Goal: Find specific page/section

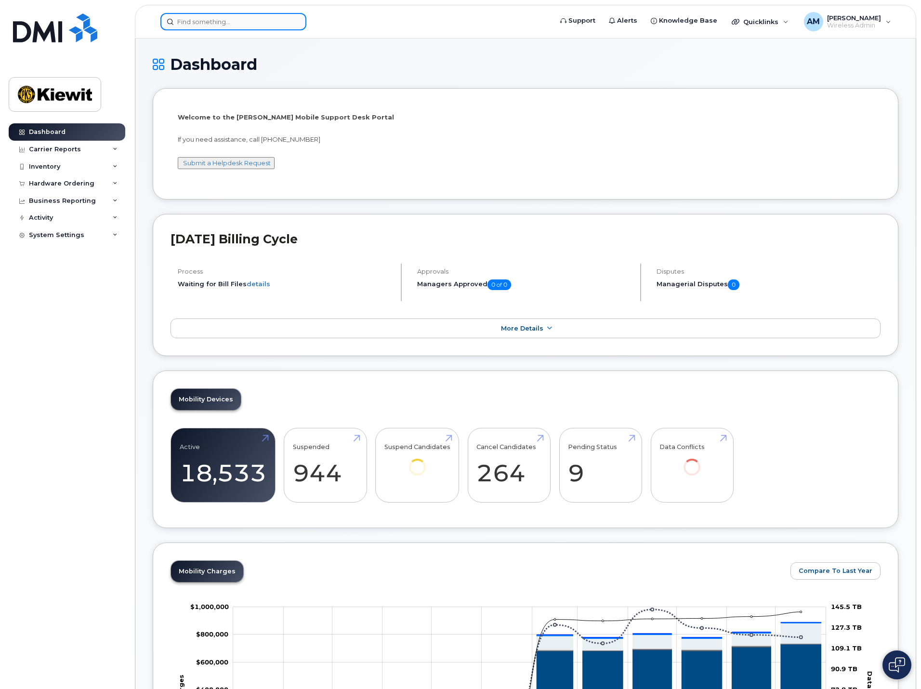
click at [189, 18] on input at bounding box center [233, 21] width 146 height 17
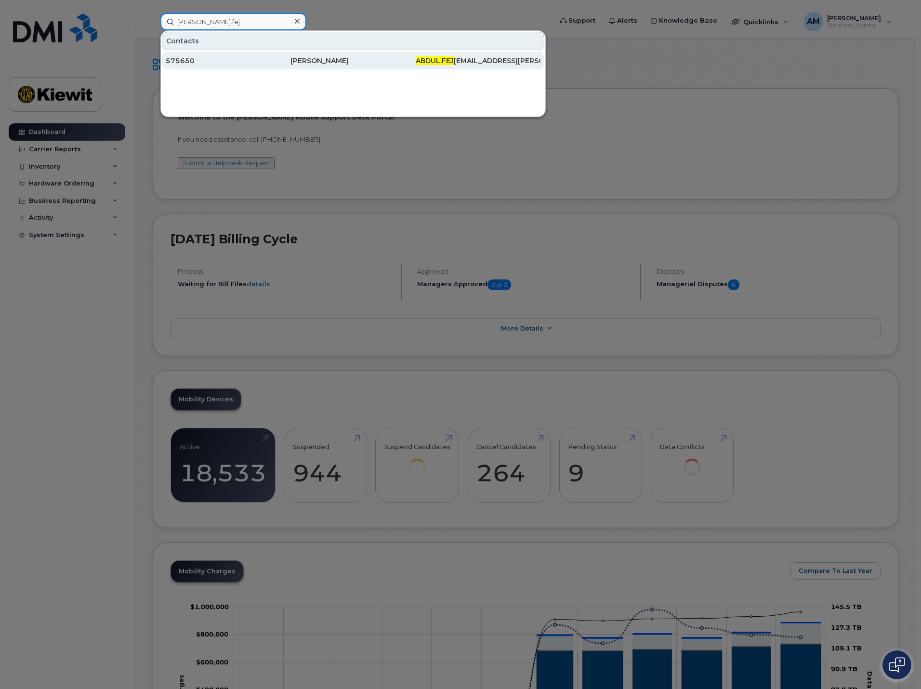
type input "abdul.fej"
click at [278, 65] on div "575650" at bounding box center [228, 61] width 125 height 10
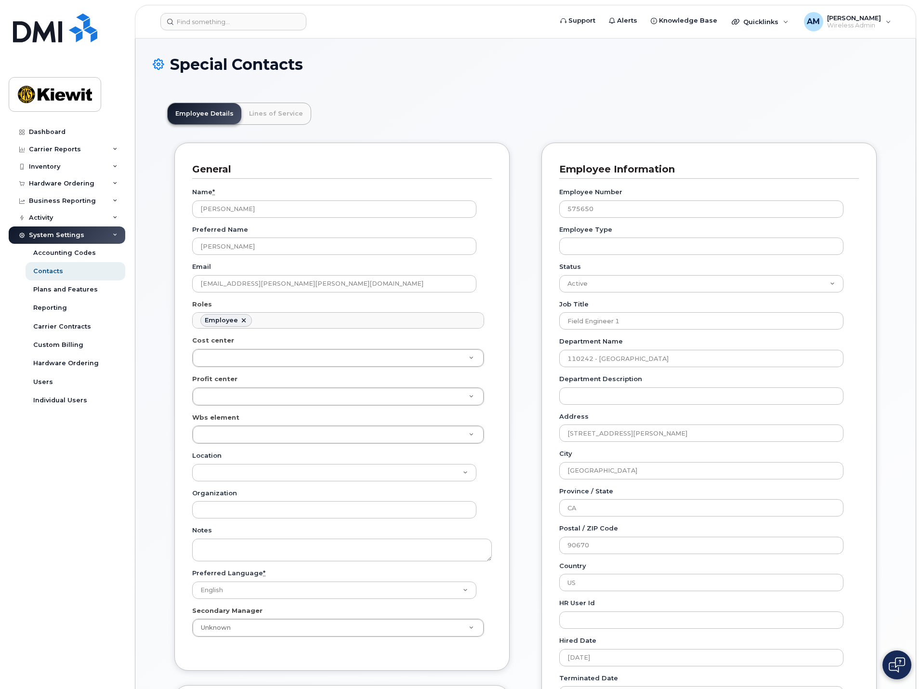
scroll to position [28, 0]
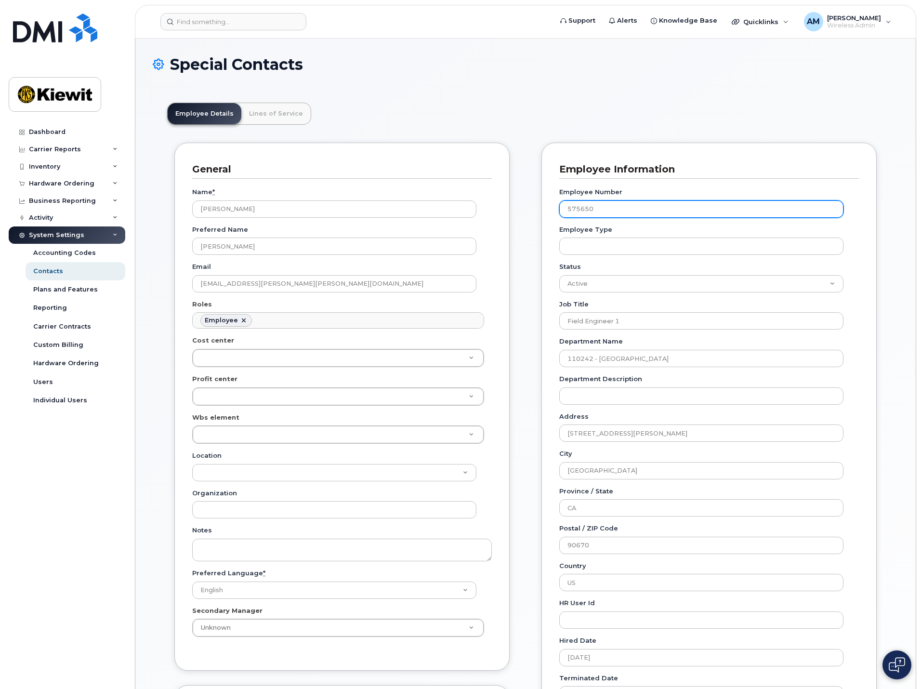
click at [587, 209] on input "575650" at bounding box center [702, 208] width 284 height 17
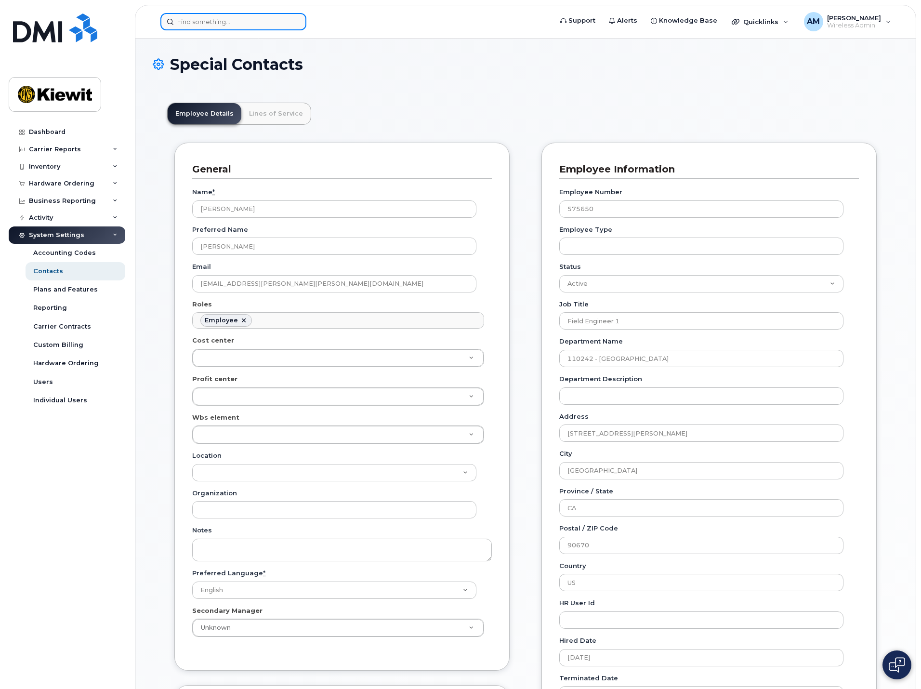
click at [193, 27] on input at bounding box center [233, 21] width 146 height 17
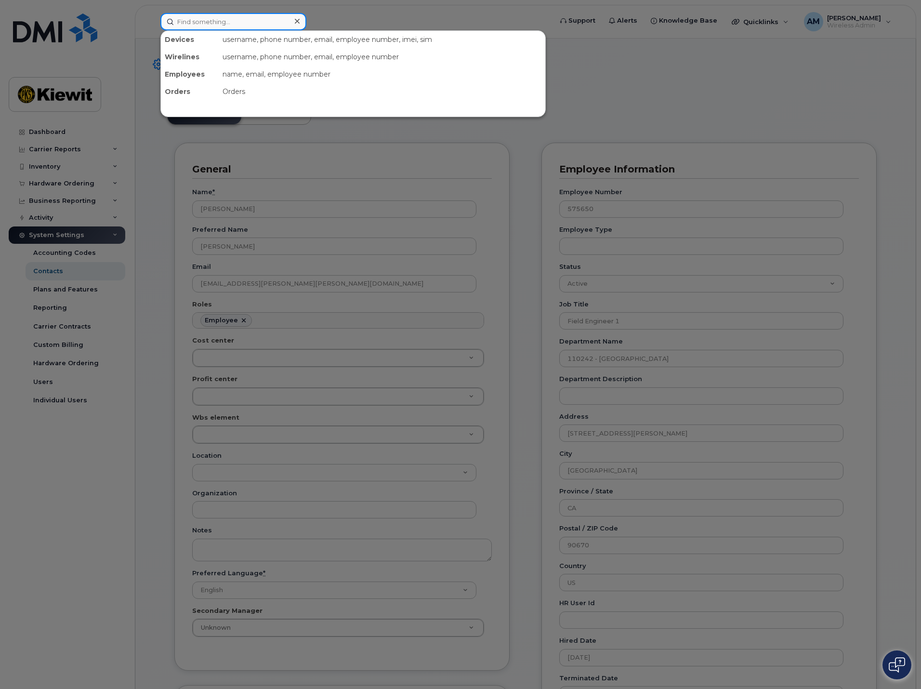
paste input "575650"
type input "575650"
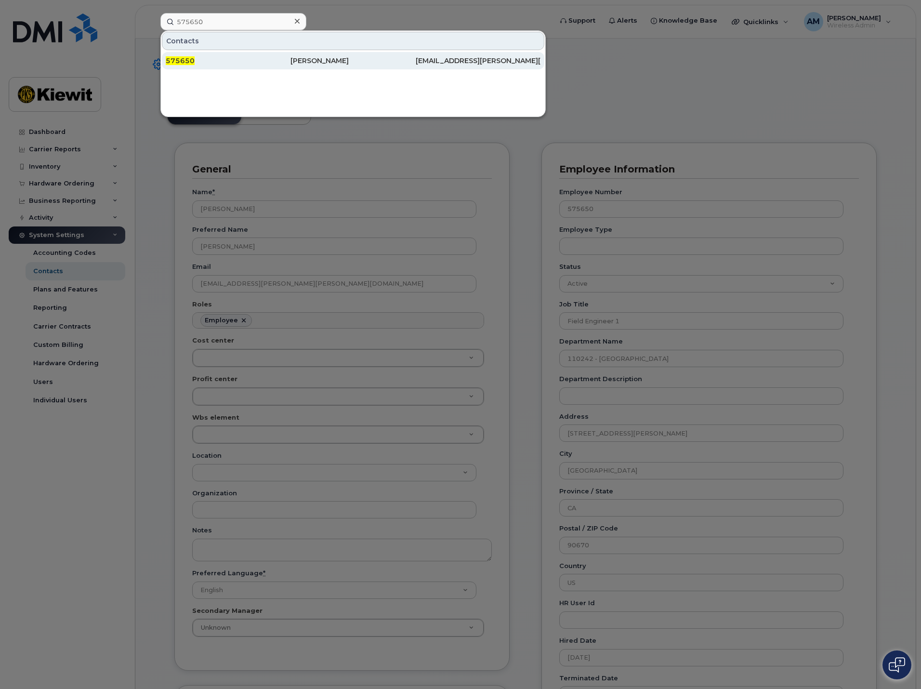
click at [210, 60] on div "575650" at bounding box center [228, 61] width 125 height 10
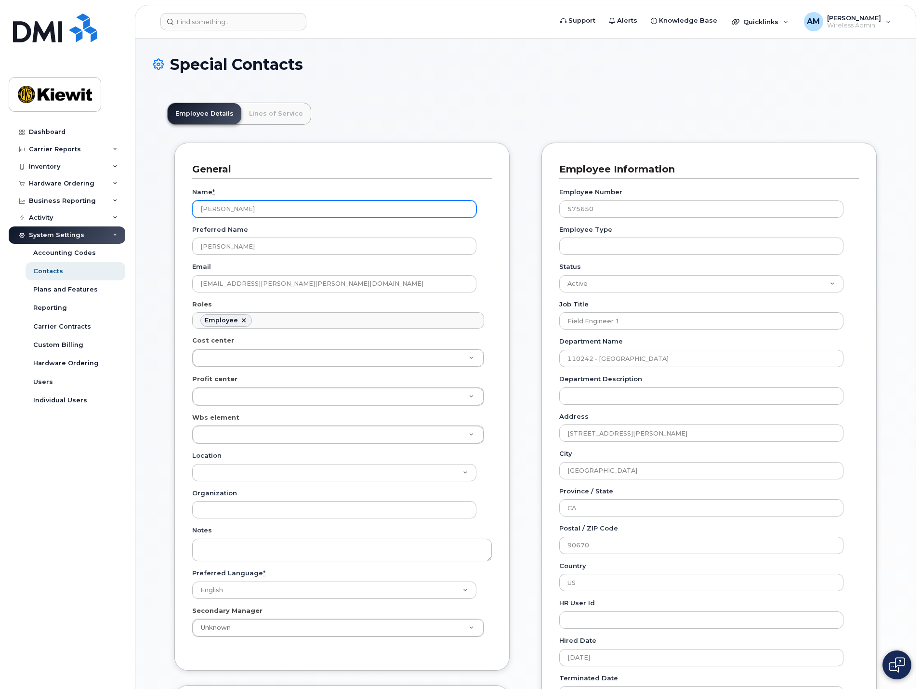
click at [243, 210] on input "[PERSON_NAME]" at bounding box center [334, 208] width 284 height 17
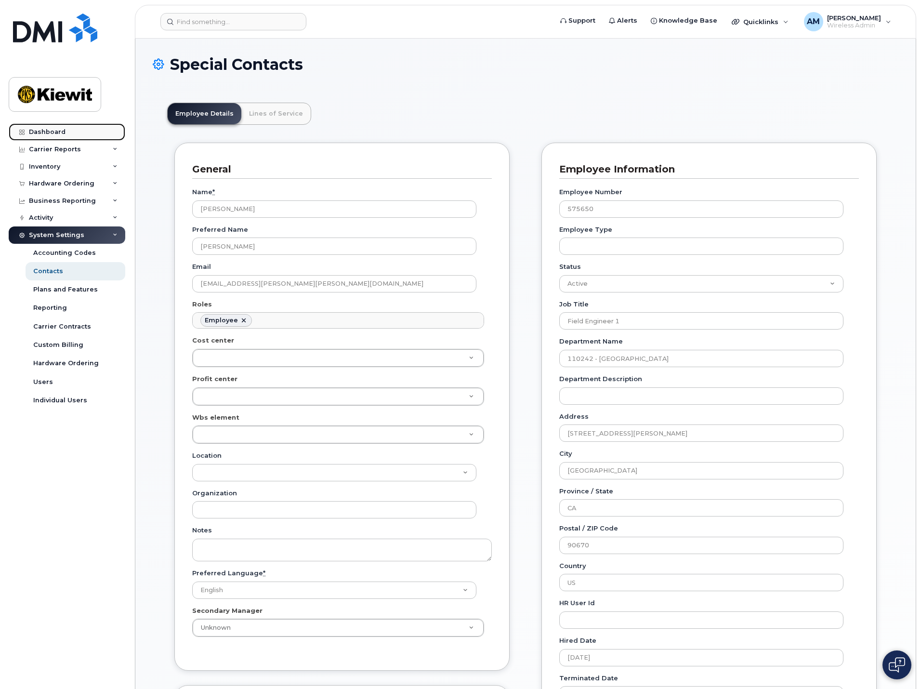
click at [61, 129] on div "Dashboard" at bounding box center [47, 132] width 37 height 8
